Goal: Task Accomplishment & Management: Use online tool/utility

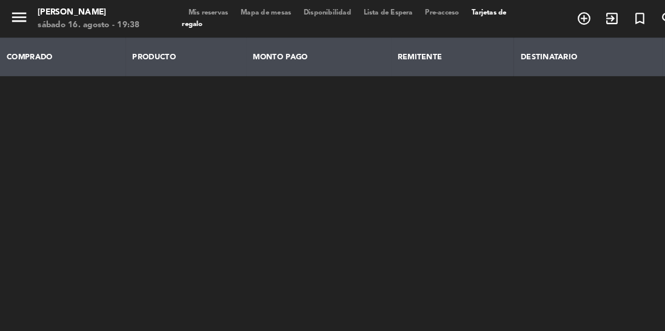
click at [205, 13] on span "Mis reservas" at bounding box center [200, 12] width 50 height 7
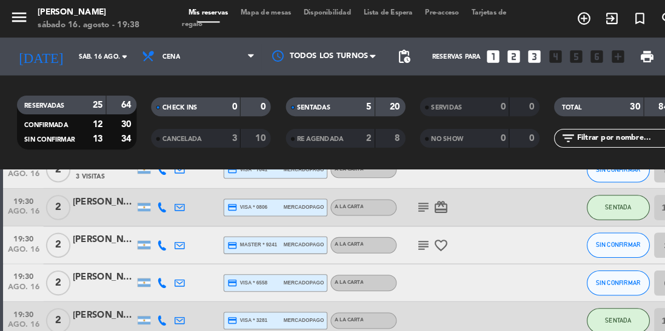
scroll to position [110, 0]
click at [507, 274] on div at bounding box center [500, 272] width 33 height 36
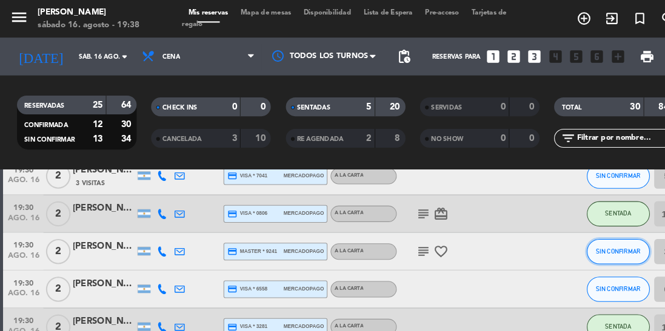
click at [585, 238] on button "SIN CONFIRMAR" at bounding box center [595, 242] width 61 height 24
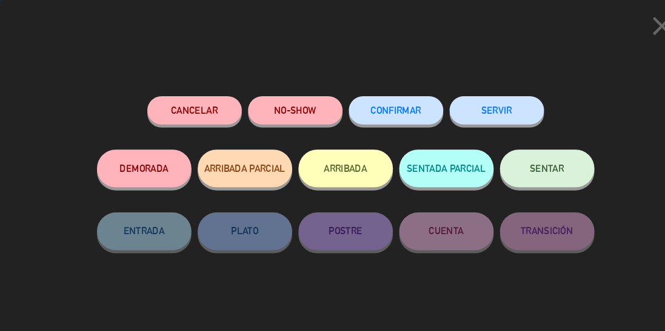
click at [518, 167] on span "SENTAR" at bounding box center [526, 162] width 33 height 10
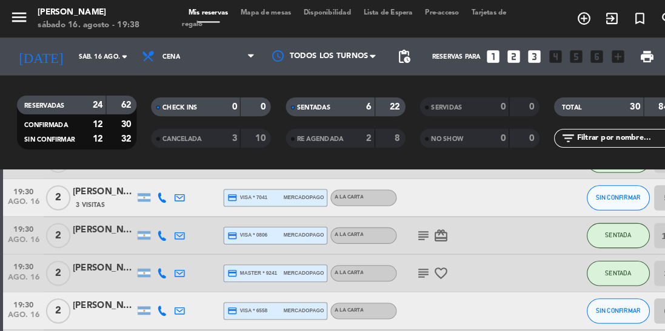
scroll to position [76, 0]
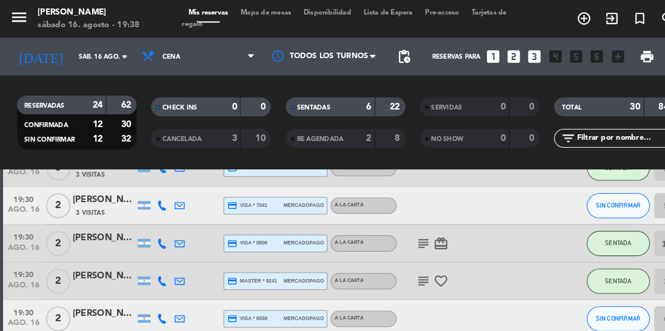
click at [401, 274] on icon "subject" at bounding box center [407, 271] width 15 height 15
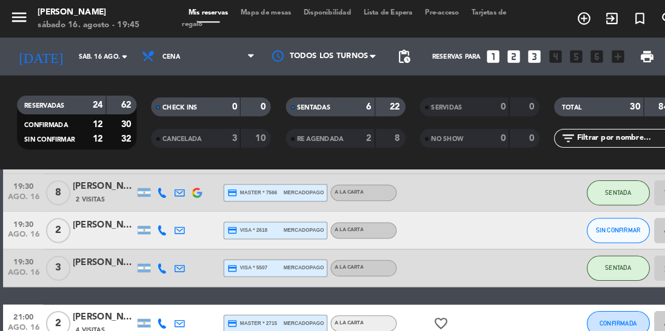
scroll to position [271, 0]
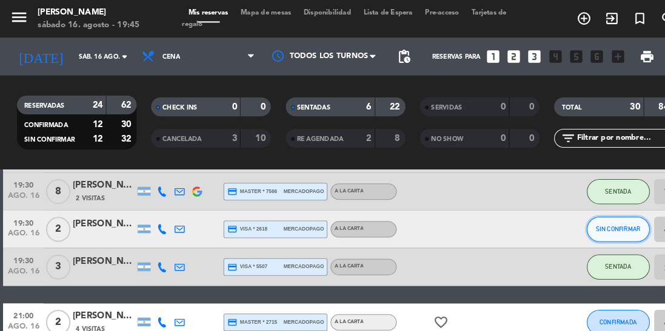
click at [588, 221] on span "SIN CONFIRMAR" at bounding box center [594, 221] width 43 height 7
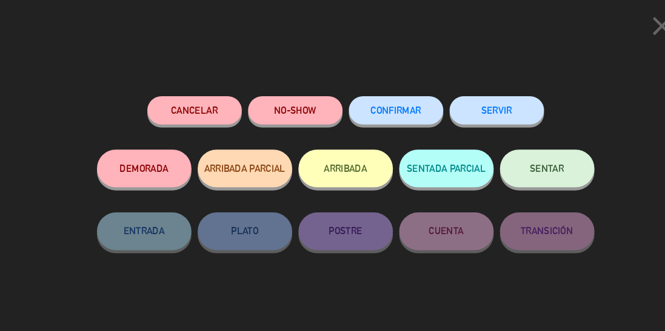
click at [528, 156] on button "SENTAR" at bounding box center [526, 162] width 91 height 36
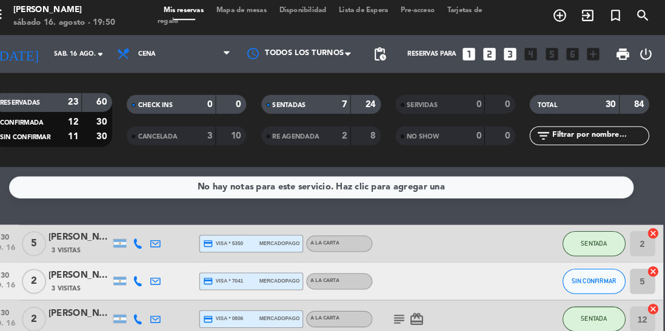
scroll to position [5, 0]
